Goal: Information Seeking & Learning: Compare options

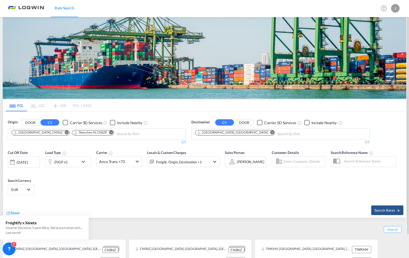
click at [65, 132] on md-icon "Remove" at bounding box center [67, 133] width 4 height 4
click at [51, 133] on md-icon "Remove" at bounding box center [51, 133] width 4 height 4
click at [57, 131] on body "Rate Search Rate Search Help Resources Product Release J My Profile Logout FCL …" at bounding box center [204, 129] width 409 height 258
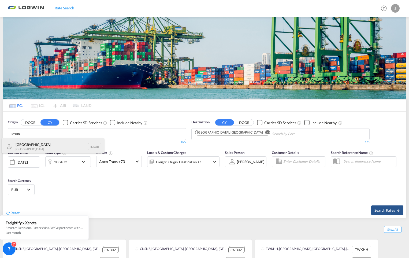
type input "idsub"
click at [95, 146] on div "Surabaya [GEOGRAPHIC_DATA] IDSUB" at bounding box center [53, 146] width 102 height 16
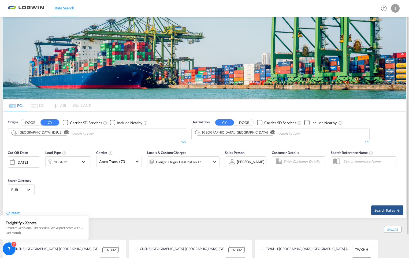
click at [70, 164] on div "20GP x1" at bounding box center [62, 161] width 33 height 11
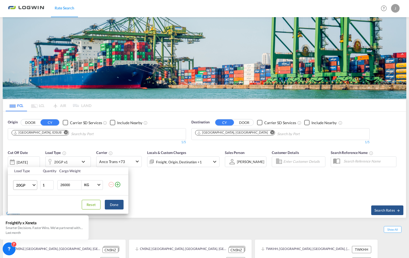
click at [34, 184] on span "Choose: \a20GP" at bounding box center [33, 184] width 3 height 3
click at [30, 198] on md-option "40GP" at bounding box center [30, 198] width 36 height 13
click at [117, 205] on button "Done" at bounding box center [114, 205] width 19 height 10
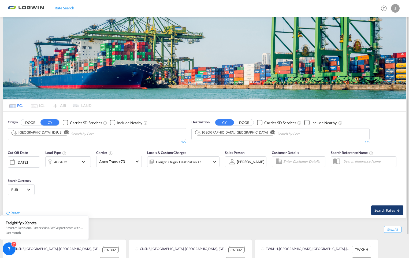
click at [381, 210] on span "Search Rates" at bounding box center [388, 210] width 26 height 4
type input "IDSUB to DEHAM / [DATE]"
